Goal: Task Accomplishment & Management: Use online tool/utility

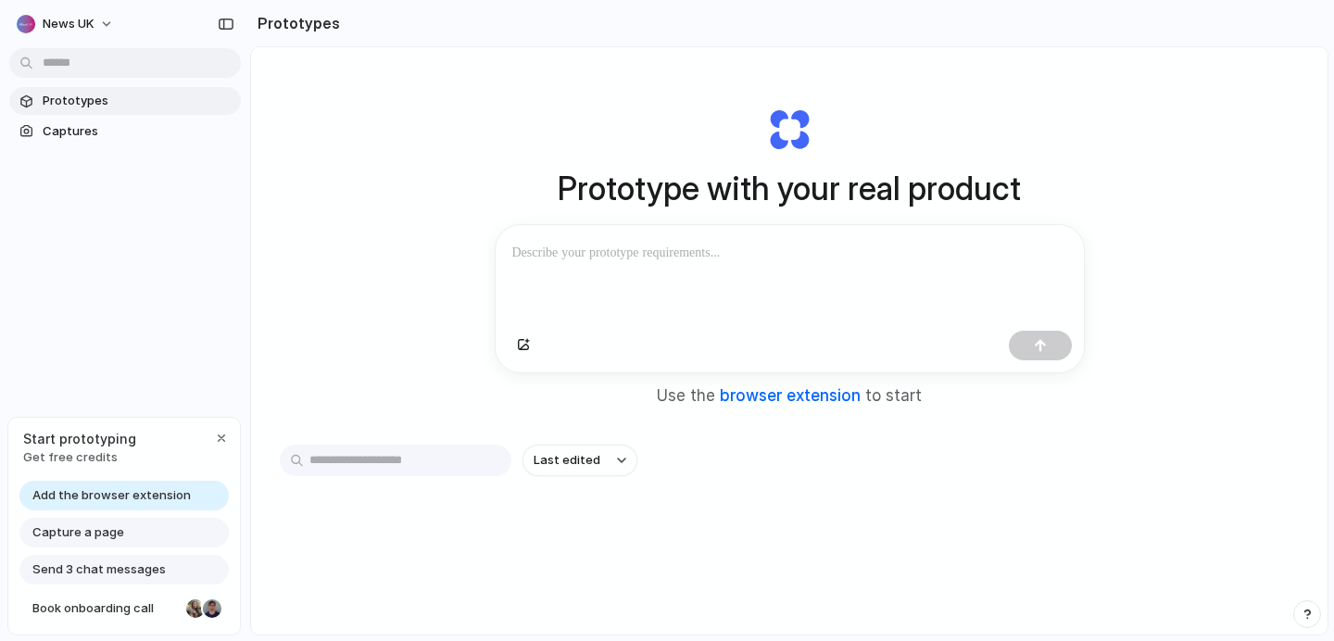
click at [759, 403] on link "browser extension" at bounding box center [790, 395] width 141 height 19
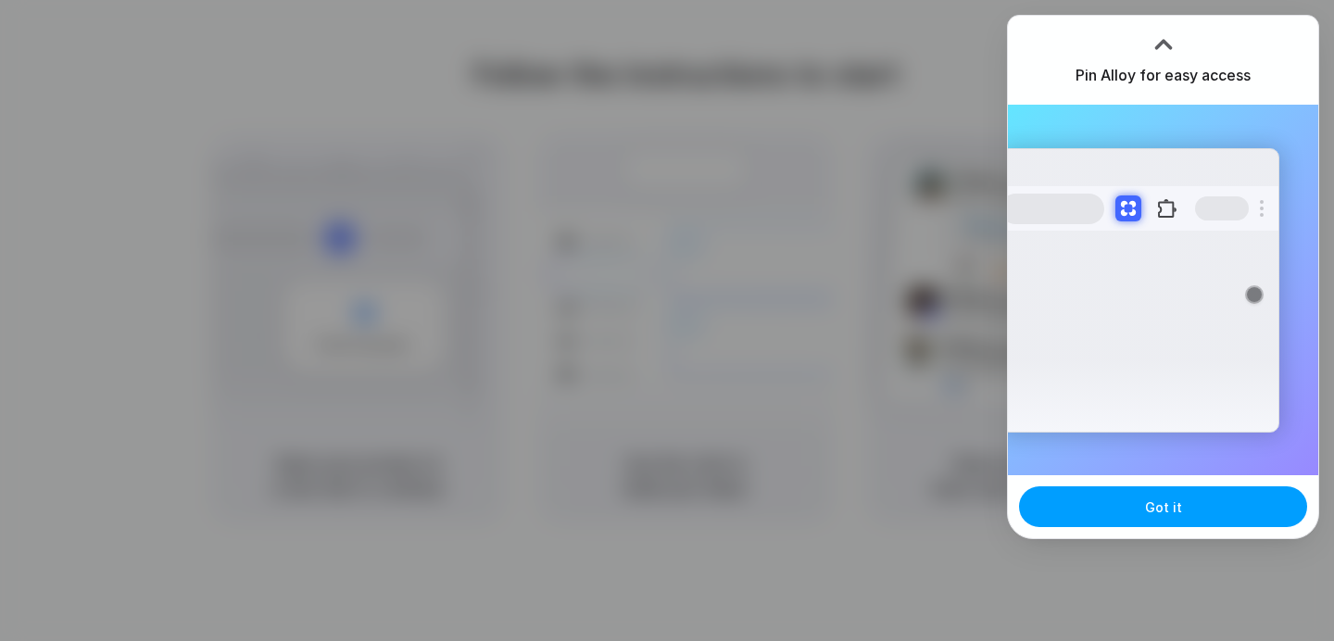
click at [1188, 508] on button "Got it" at bounding box center [1163, 506] width 288 height 41
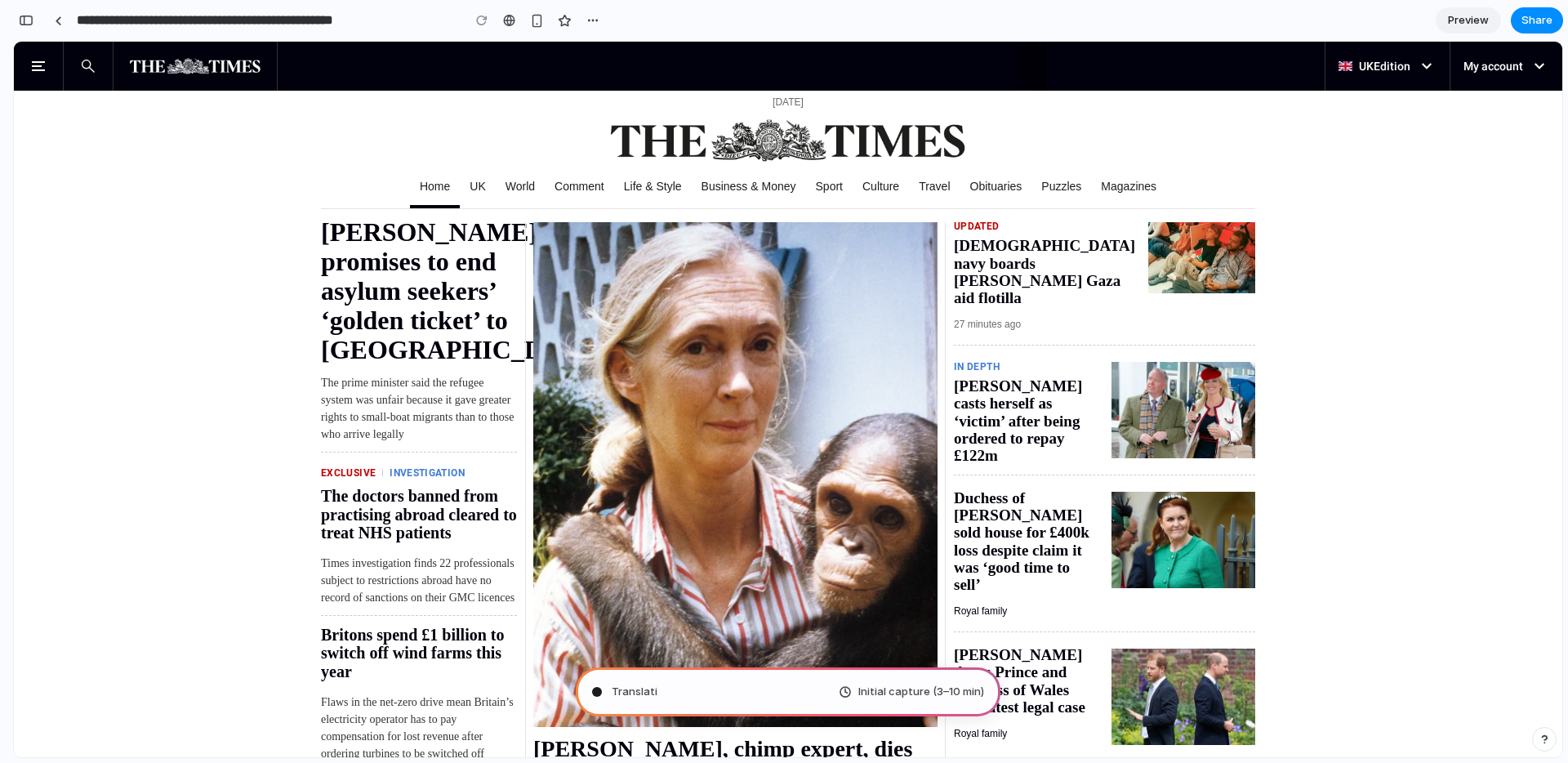
scroll to position [243, 0]
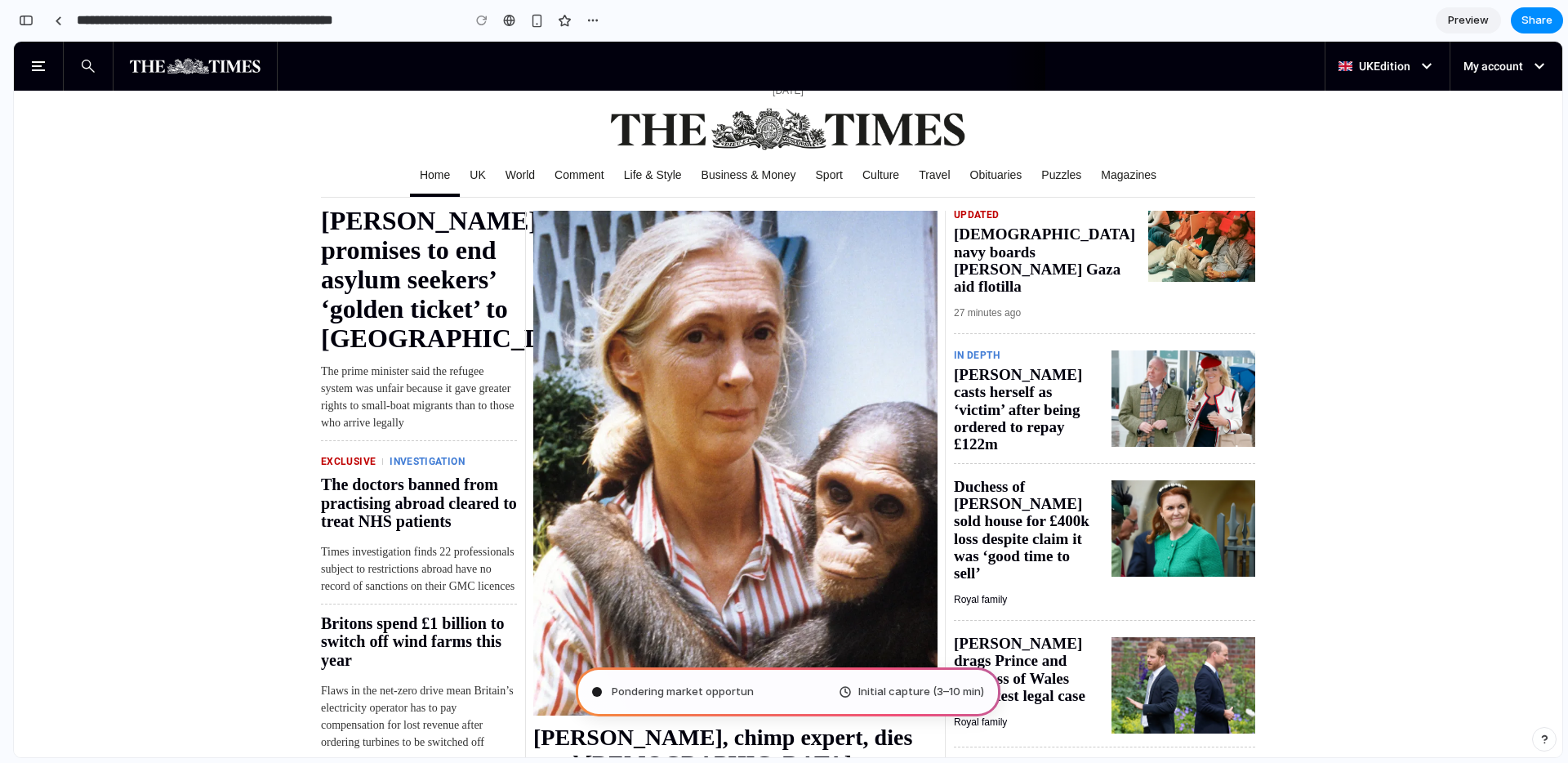
type input "**********"
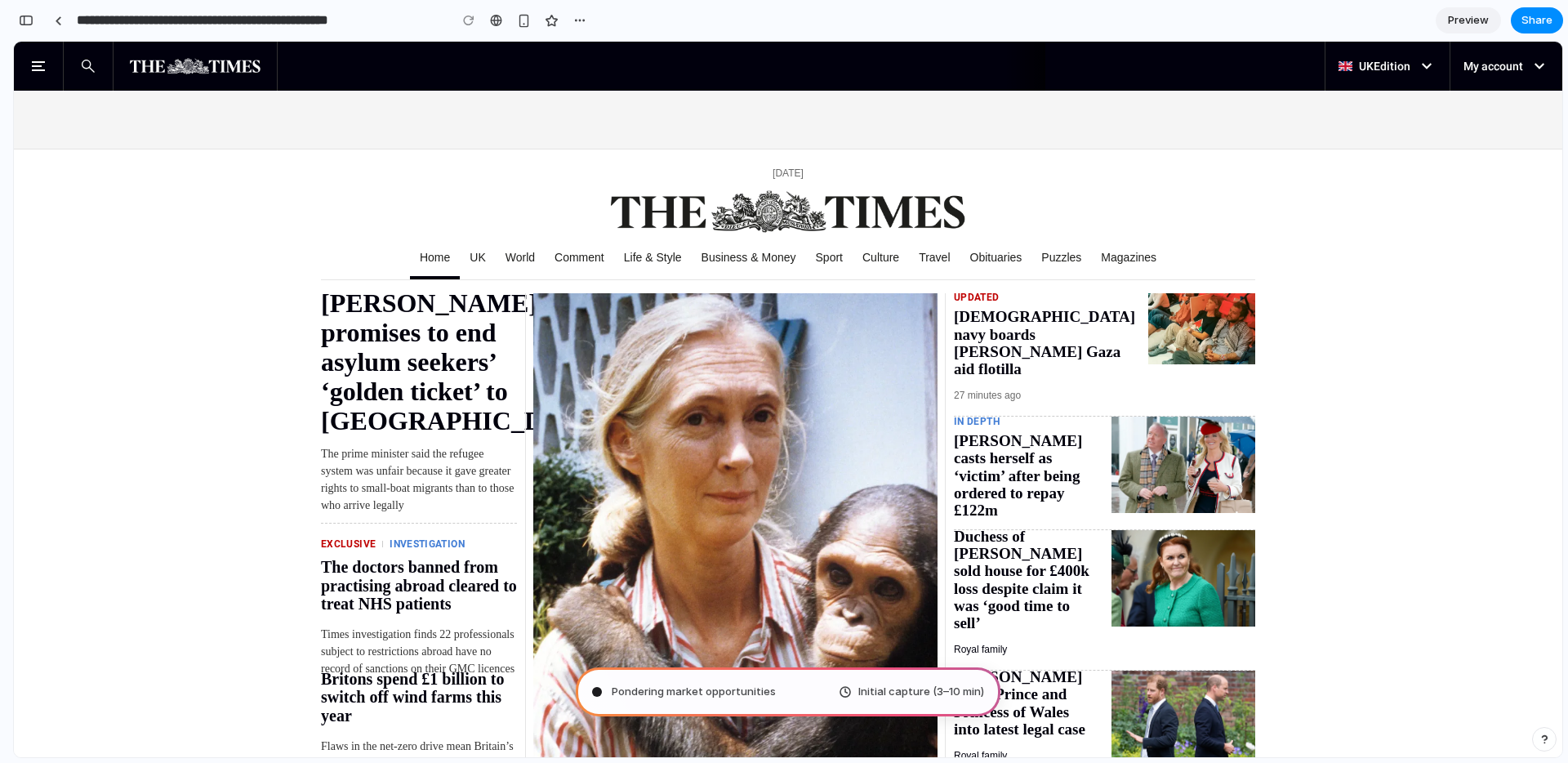
scroll to position [162, 0]
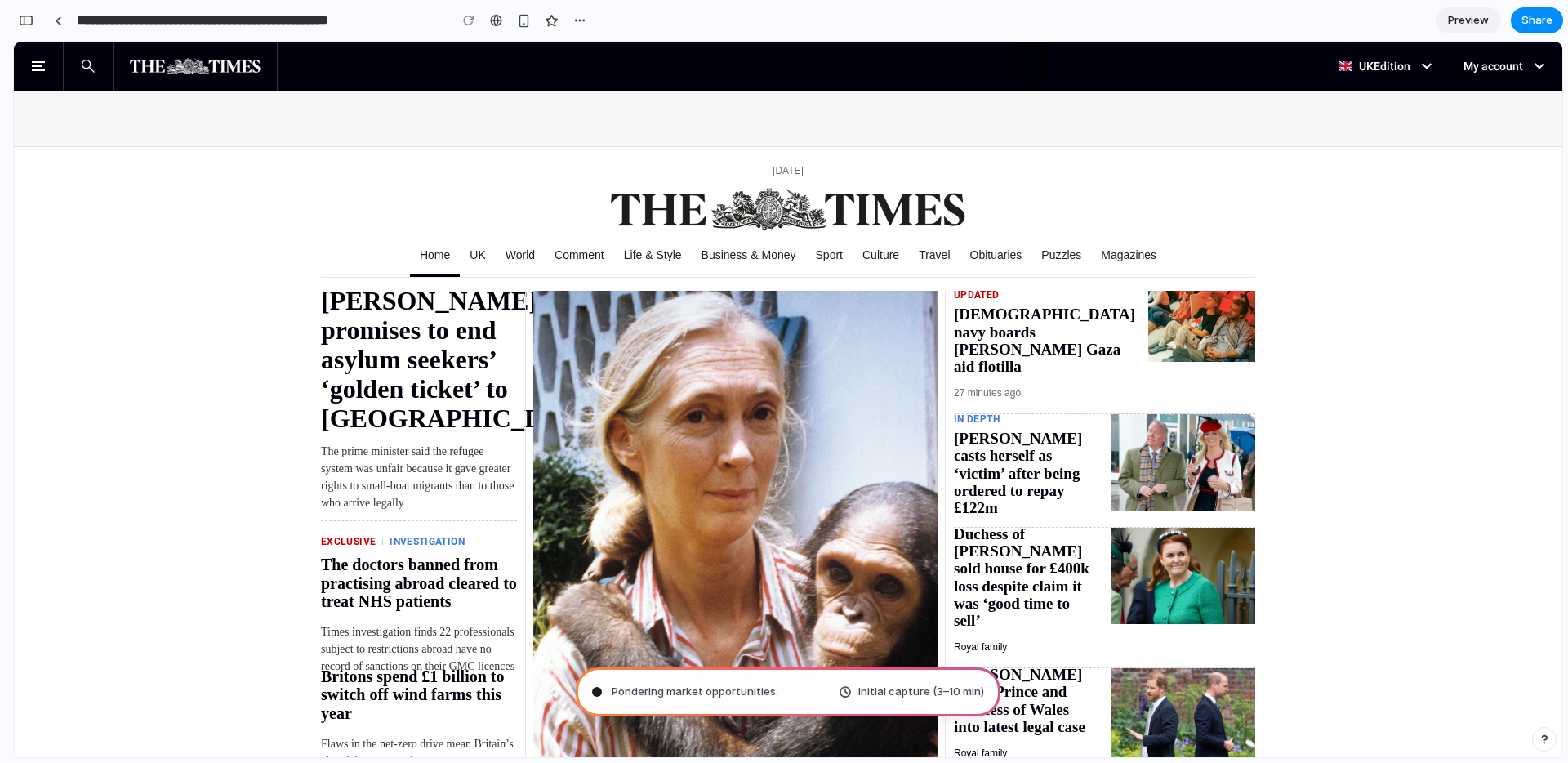
click at [892, 565] on span "Initial capture (3–10 min)" at bounding box center [921, 692] width 126 height 17
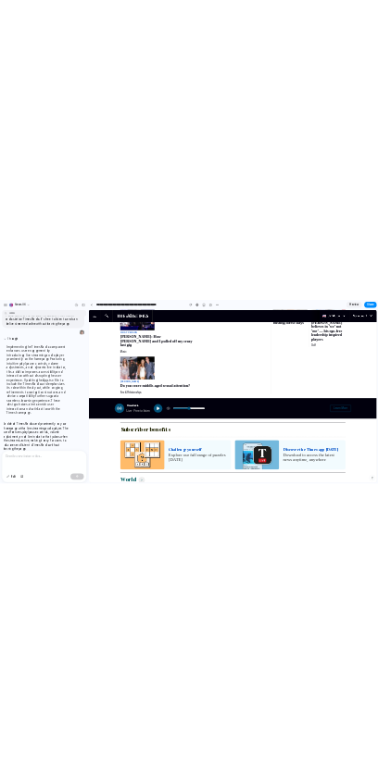
scroll to position [2811, 0]
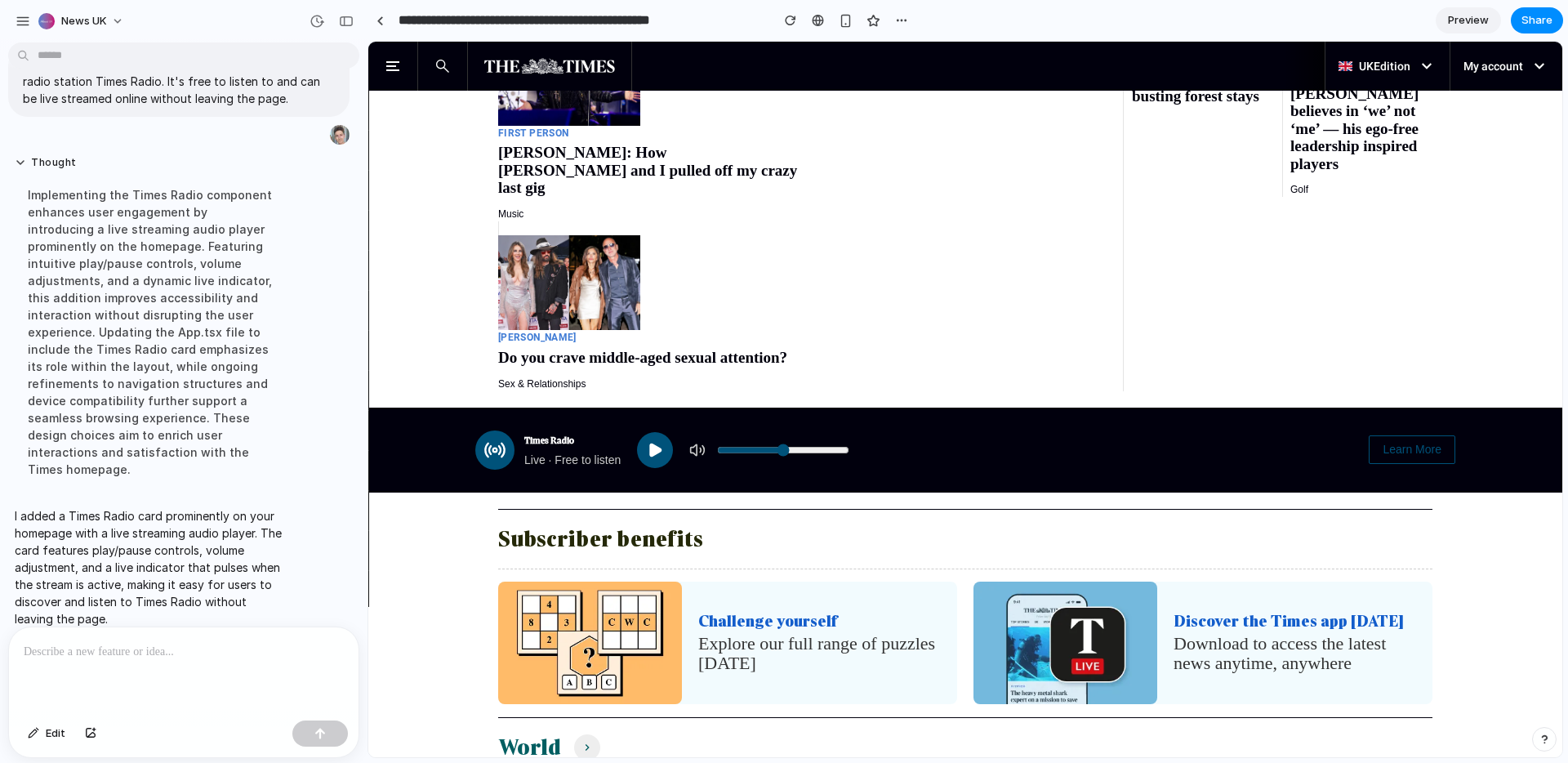
click at [401, 526] on section "Subscriber benefits Challenge yourself Explore our full range of puzzles today …" at bounding box center [966, 606] width 1194 height 195
click at [408, 527] on section "Subscriber benefits Challenge yourself Explore our full range of puzzles today …" at bounding box center [966, 606] width 1194 height 195
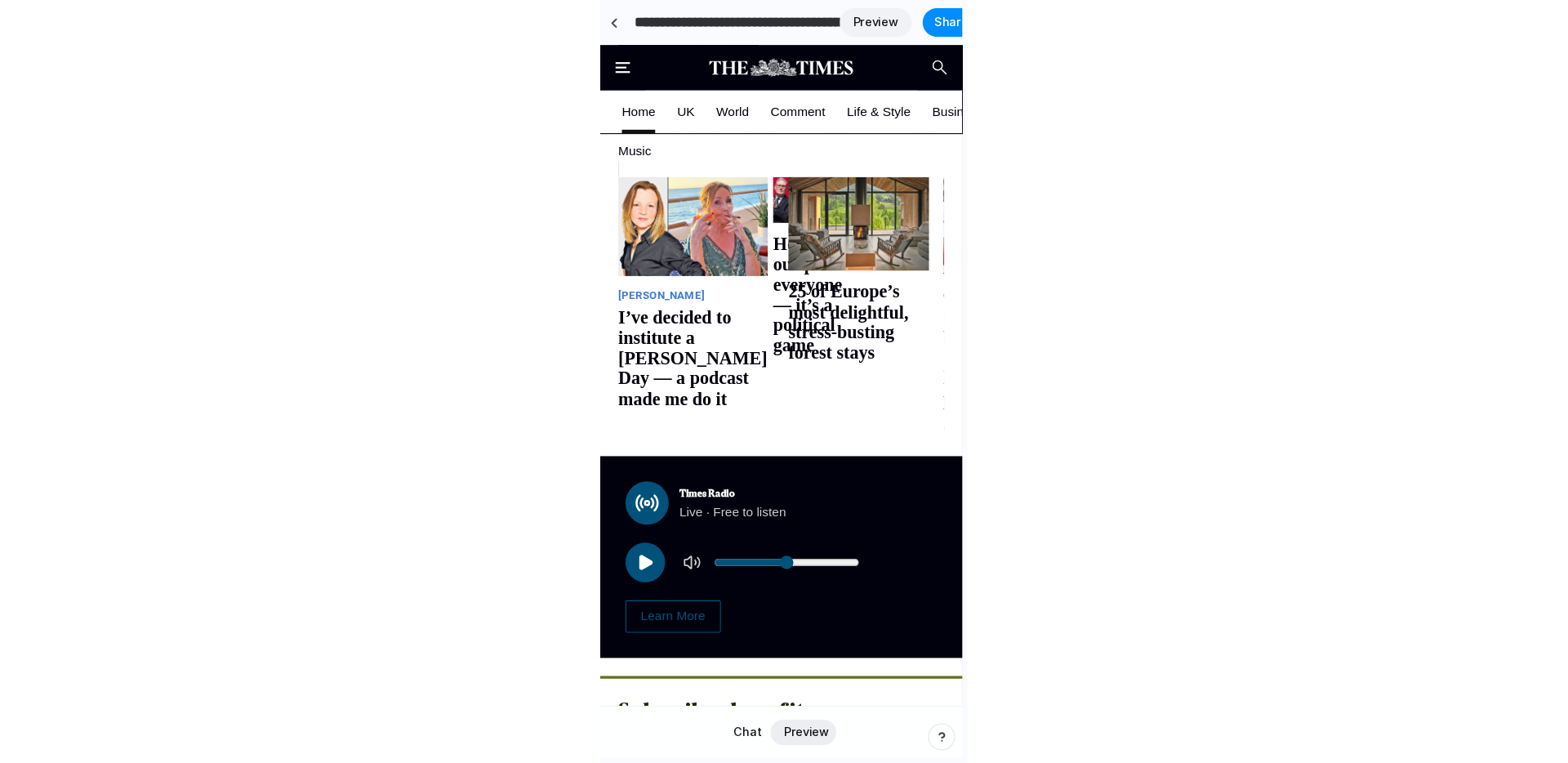
scroll to position [5829, 0]
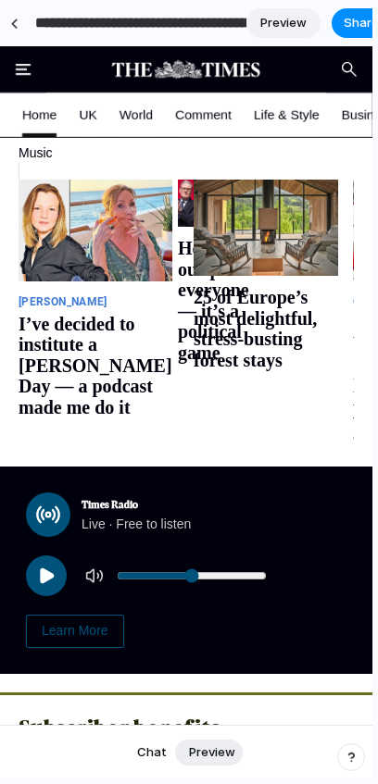
click at [81, 615] on link "Learn More" at bounding box center [75, 631] width 98 height 33
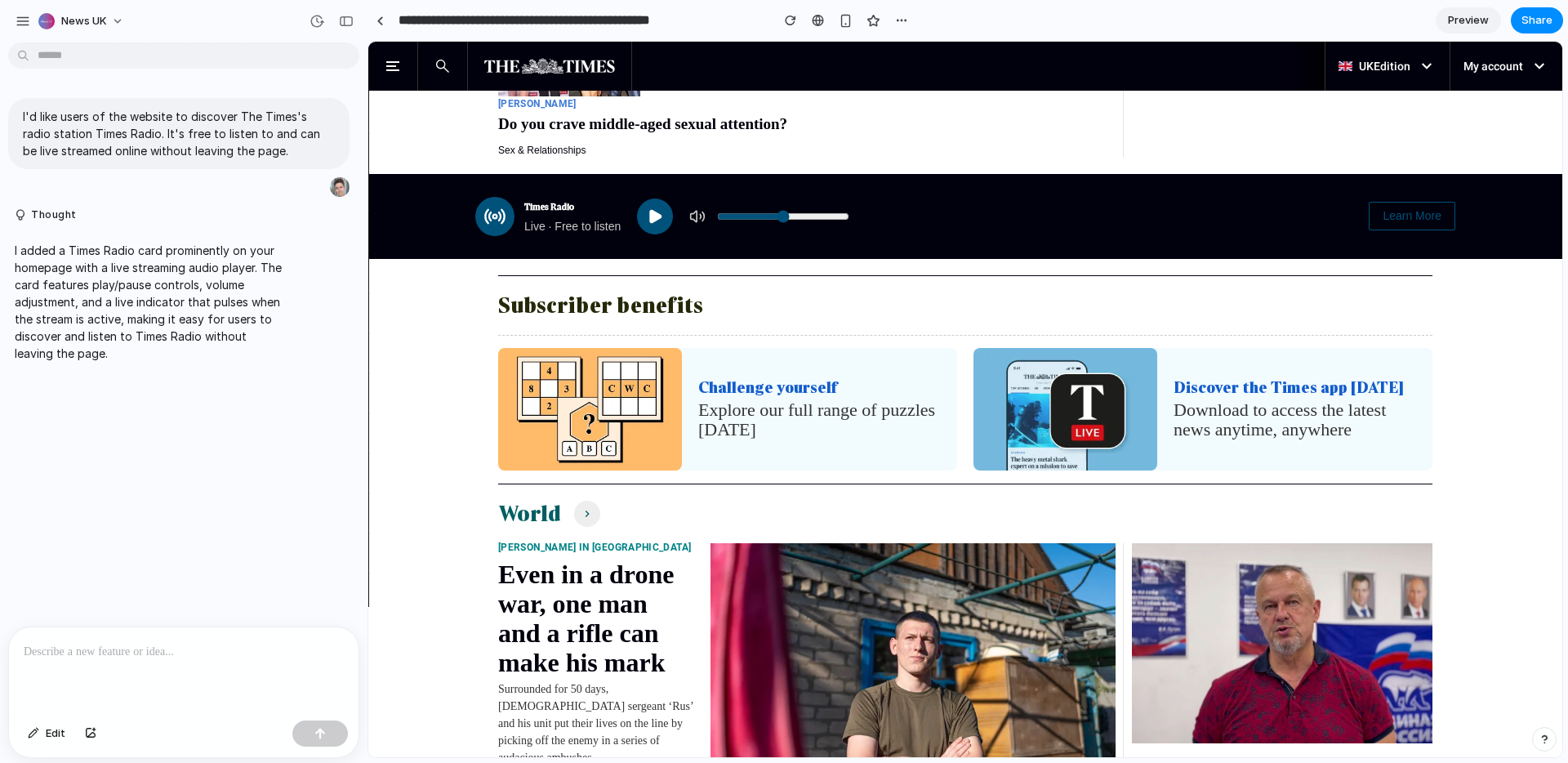
scroll to position [2577, 0]
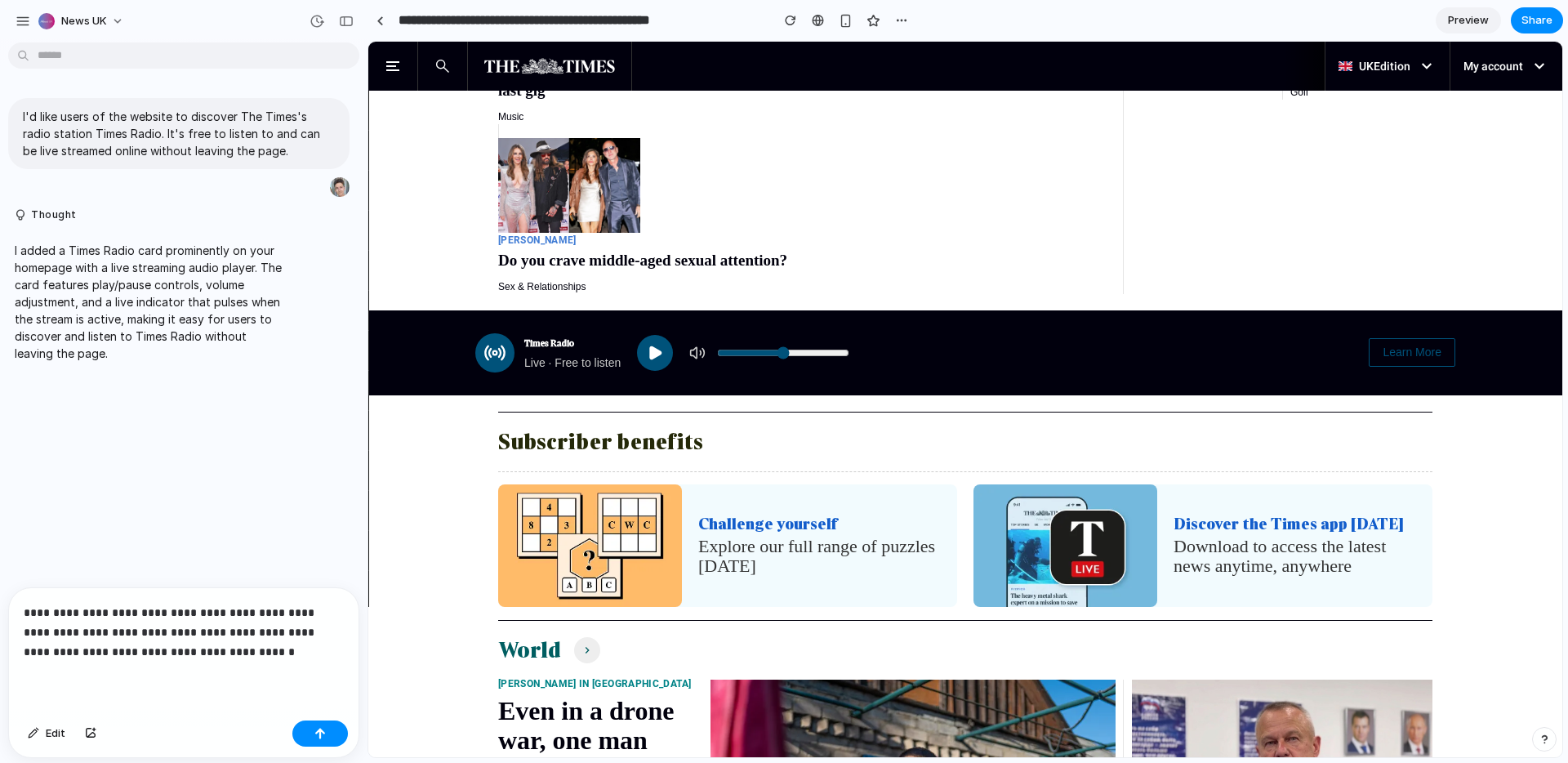
click at [207, 565] on p "**********" at bounding box center [183, 632] width 320 height 59
click at [297, 565] on p "**********" at bounding box center [183, 632] width 320 height 59
click at [332, 565] on button "button" at bounding box center [320, 734] width 56 height 26
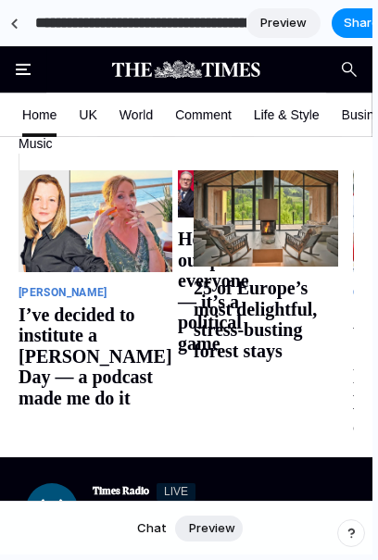
scroll to position [6615, 0]
